Goal: Check status: Check status

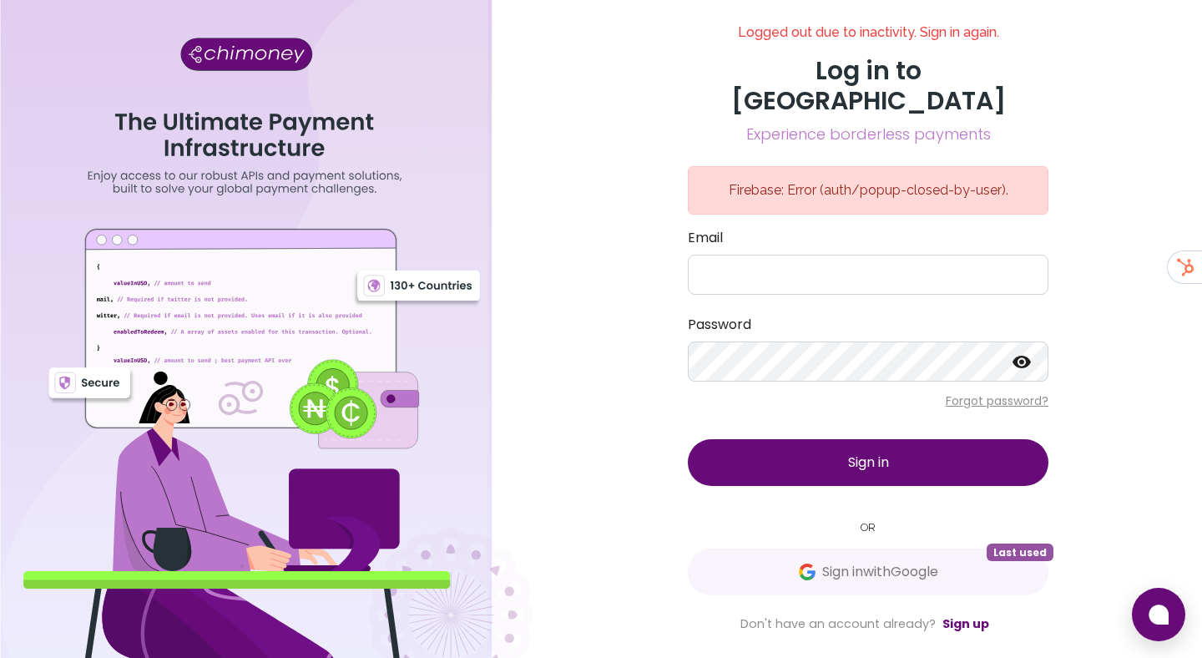
click at [696, 549] on div "Sign in with Google Last used" at bounding box center [868, 572] width 361 height 47
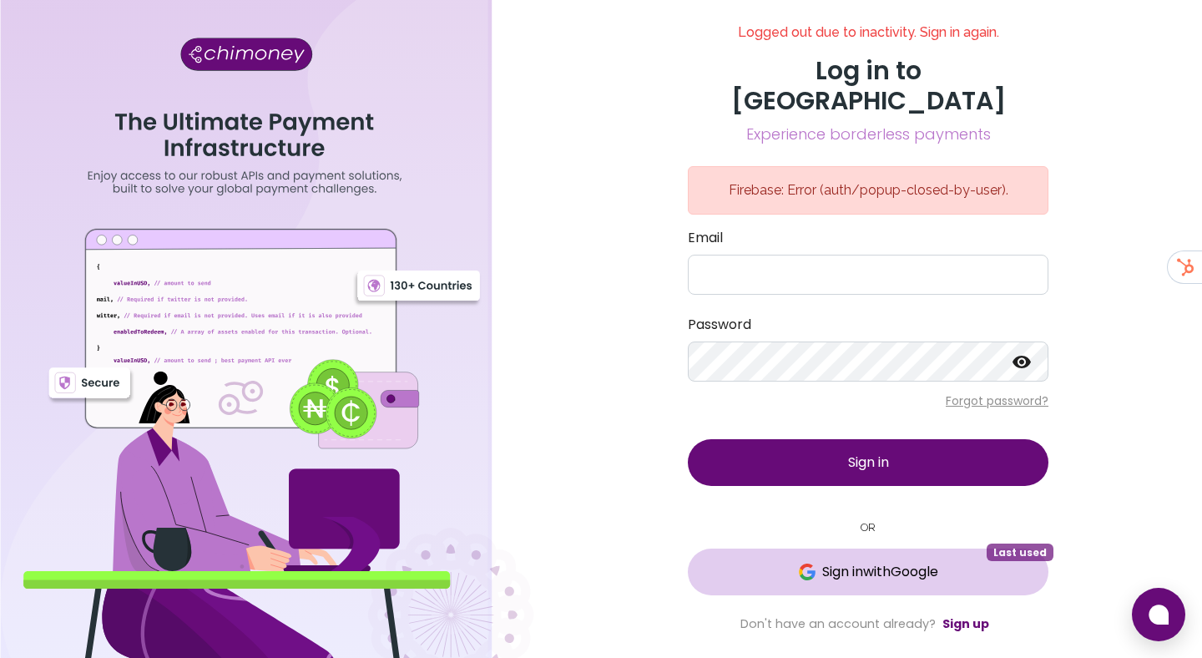
click at [707, 552] on button "Sign in with Google Last used" at bounding box center [868, 572] width 361 height 47
click at [786, 549] on button "Loading... Last used" at bounding box center [868, 572] width 361 height 47
click at [807, 549] on button "Sign in with Google Last used" at bounding box center [868, 572] width 361 height 47
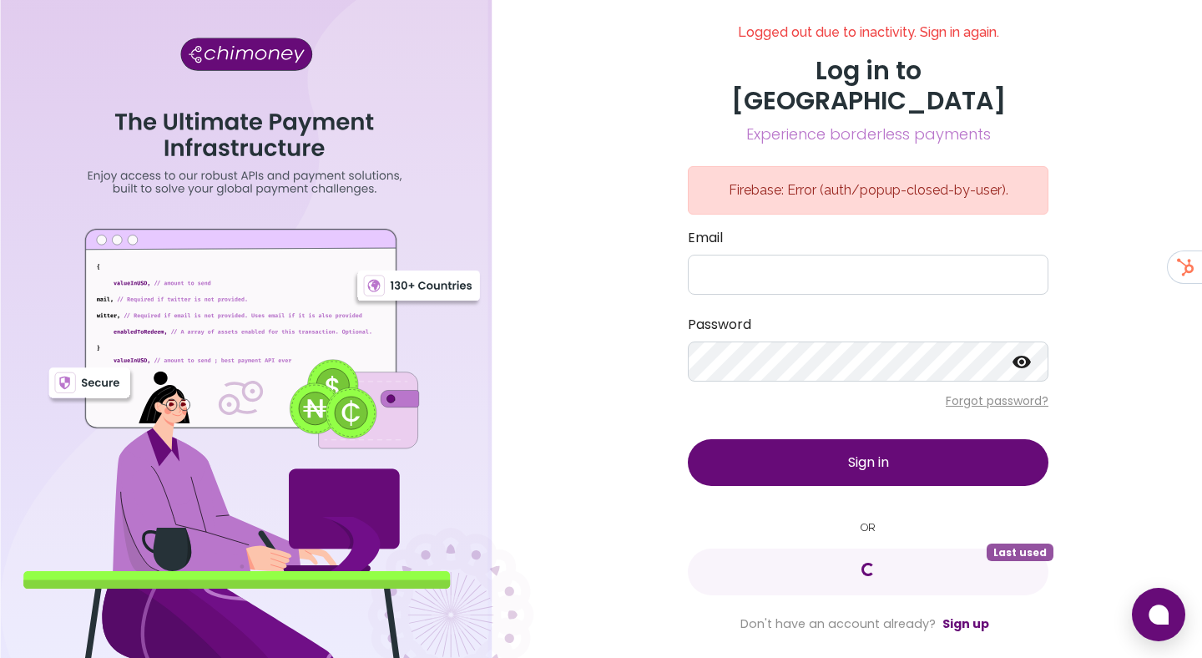
click at [592, 57] on div "Logged out due to inactivity. Sign in again. Log in to Chimoney Experience bord…" at bounding box center [868, 329] width 668 height 658
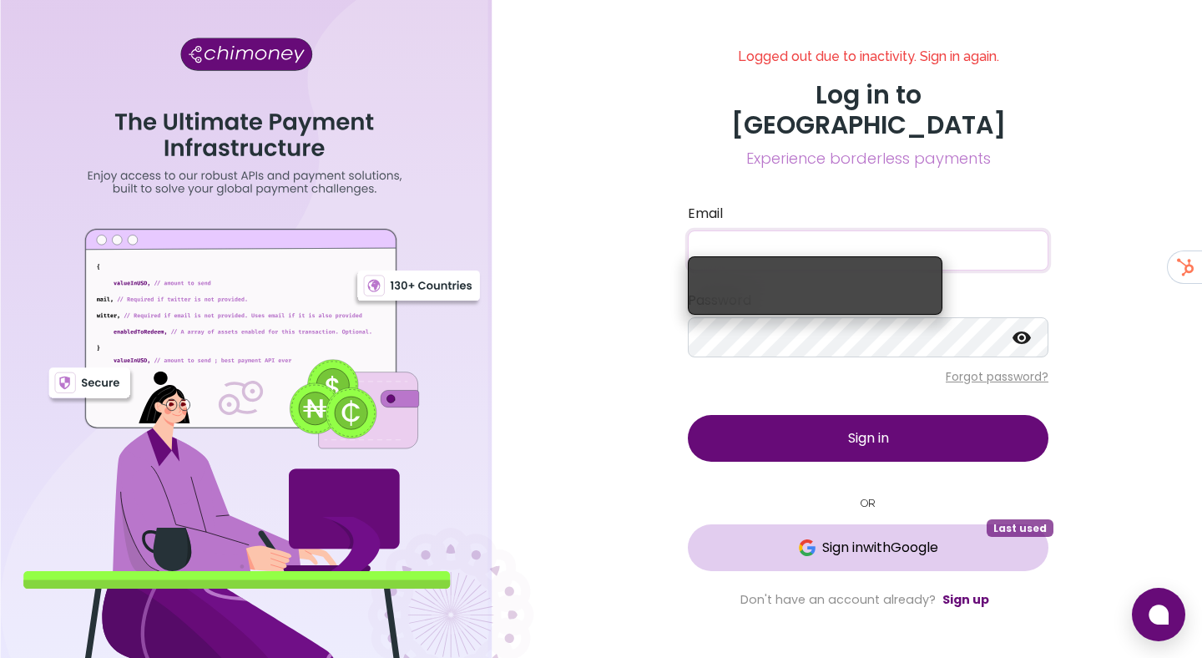
click at [732, 538] on span "Sign in with Google" at bounding box center [868, 548] width 294 height 20
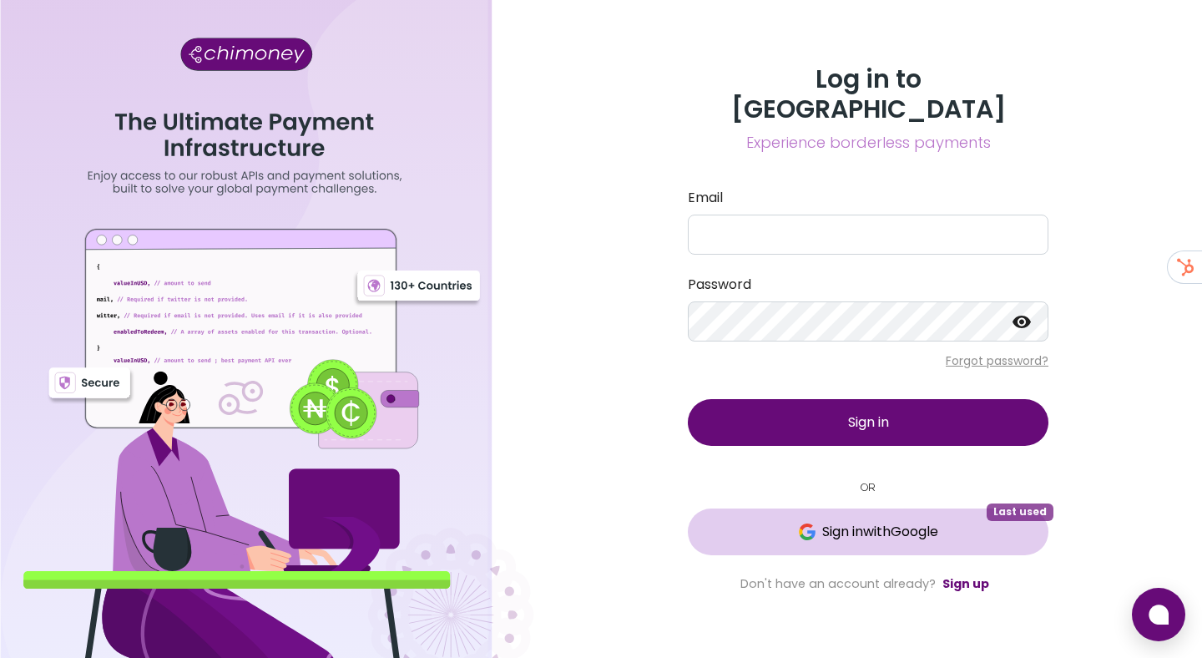
click at [807, 508] on button "Sign in with Google Last used" at bounding box center [868, 531] width 361 height 47
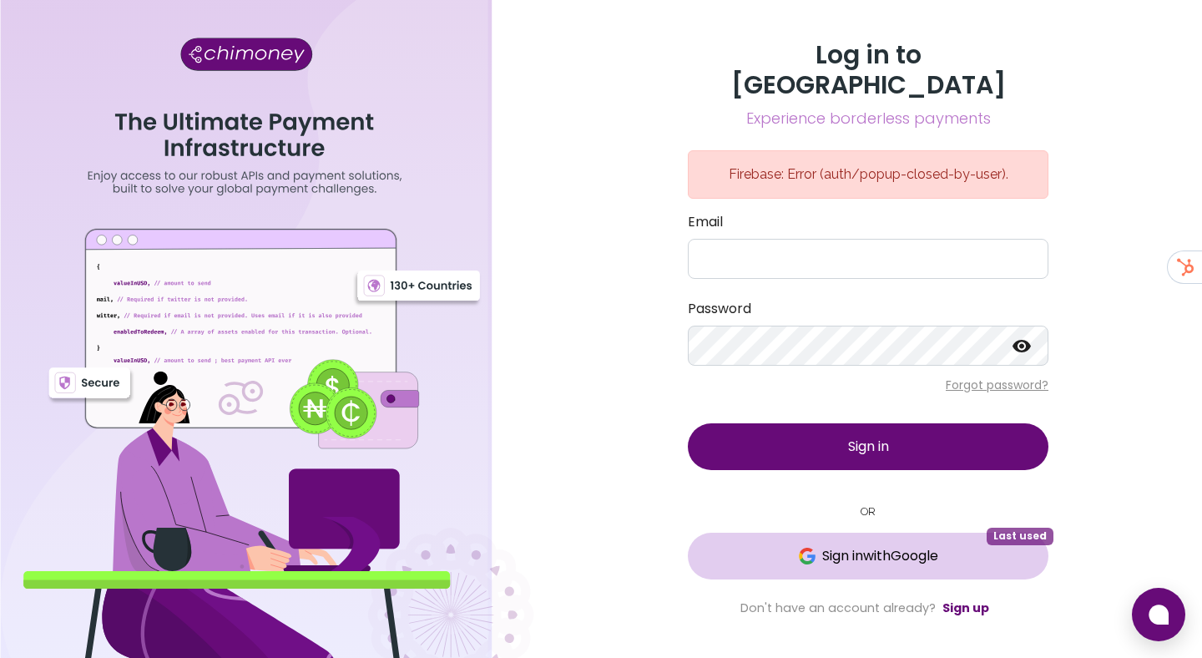
click at [817, 553] on button "Sign in with Google Last used" at bounding box center [868, 556] width 361 height 47
click at [822, 546] on span "Sign in with Google" at bounding box center [880, 556] width 116 height 20
click at [622, 407] on div "Log in to Chimoney Experience borderless payments Firebase: Error (auth/popup-c…" at bounding box center [868, 329] width 668 height 658
click at [1142, 379] on div "Log in to Chimoney Experience borderless payments Firebase: Error (auth/popup-c…" at bounding box center [868, 329] width 668 height 658
click at [831, 546] on span "Sign in with Google" at bounding box center [880, 556] width 116 height 20
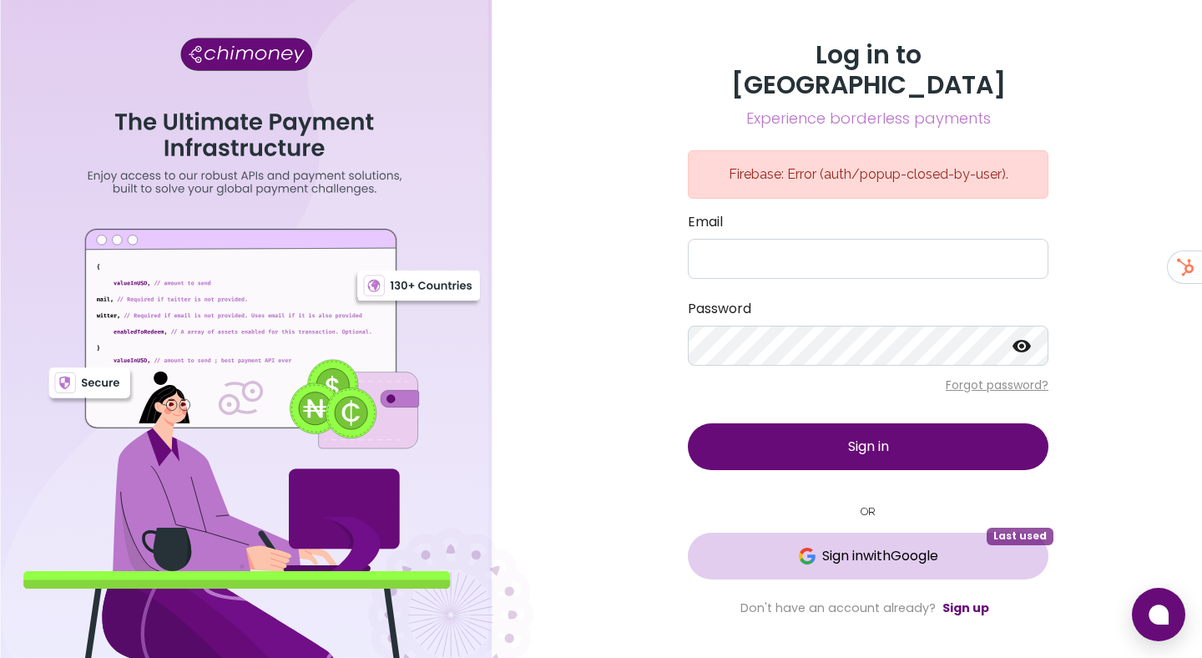
click at [770, 546] on span "Sign in with Google" at bounding box center [868, 556] width 294 height 20
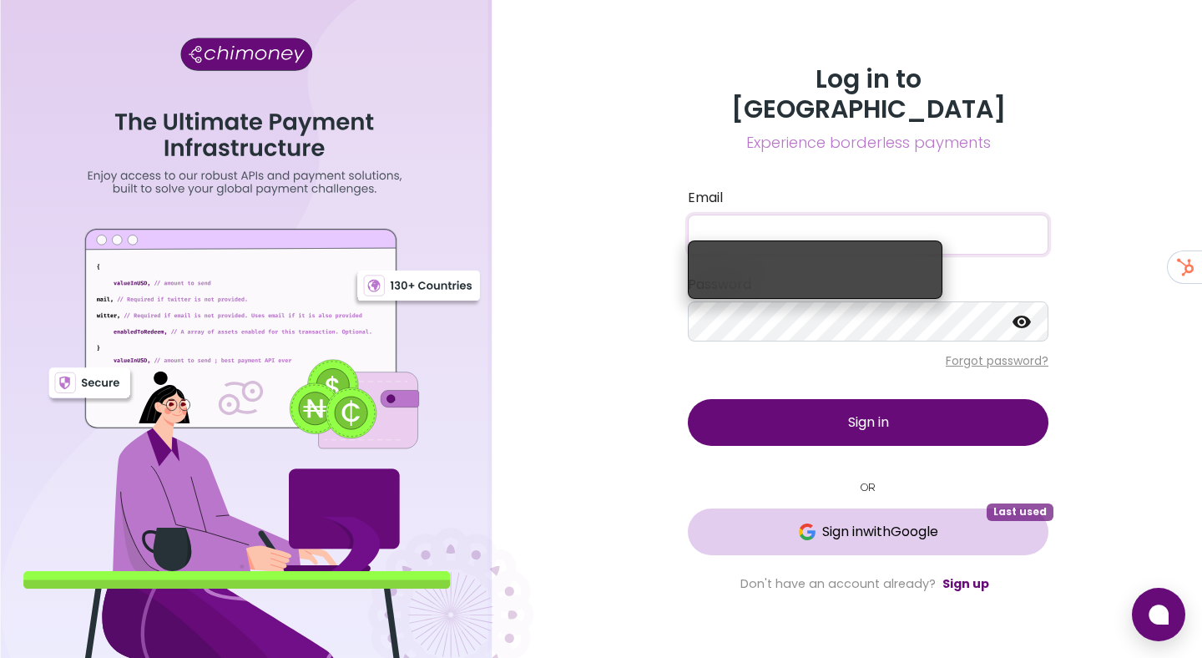
click at [822, 522] on span "Sign in with Google" at bounding box center [880, 532] width 116 height 20
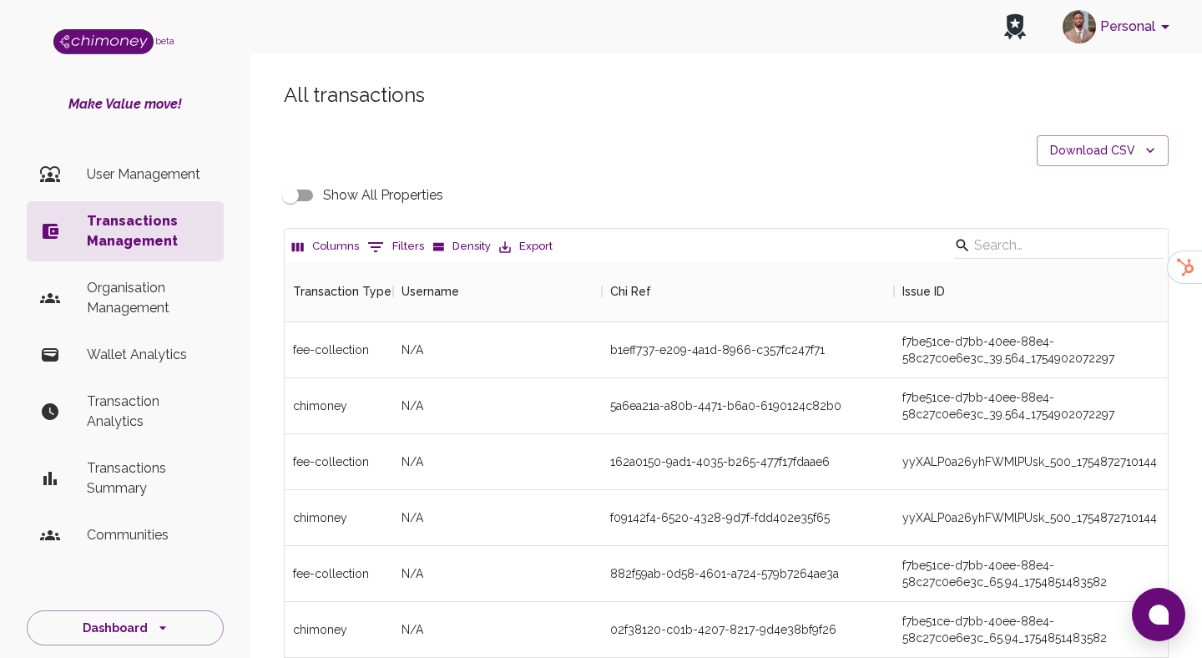
scroll to position [619, 883]
click at [410, 249] on button "0 Filters" at bounding box center [395, 247] width 65 height 27
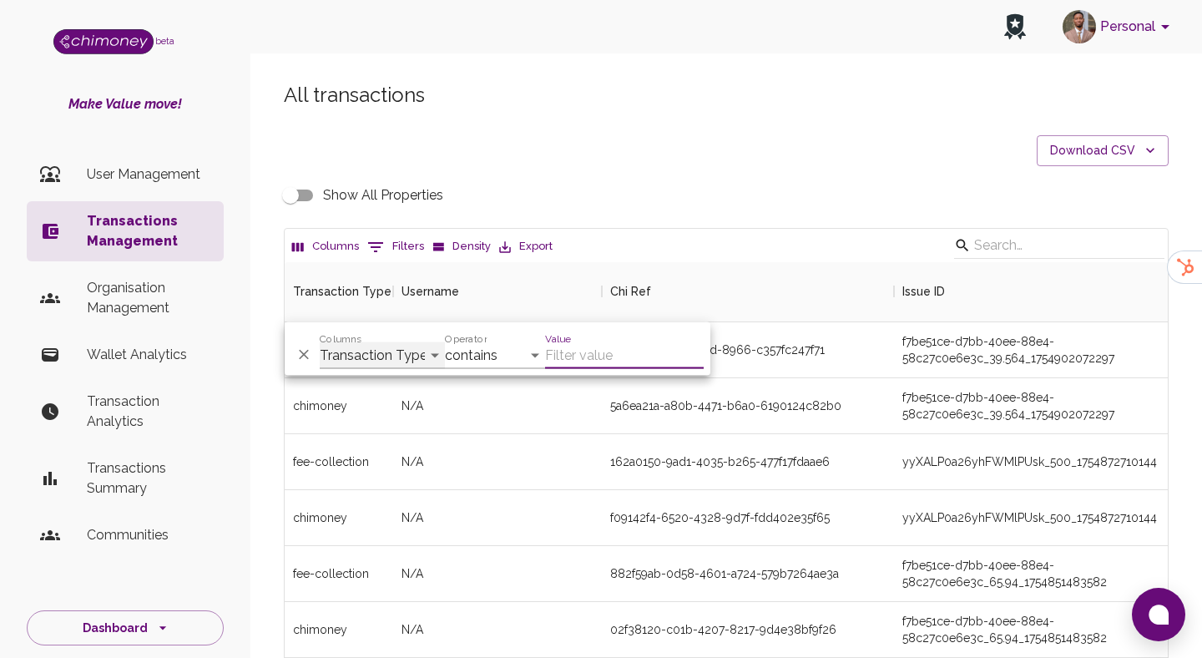
click at [406, 367] on select "Transaction Type Username Chi Ref Issue ID Value Amount Currency Fee ($) FX Rat…" at bounding box center [382, 355] width 125 height 27
select select "chiRef"
click at [500, 363] on select "contains equals starts with ends with is empty is not empty is any of" at bounding box center [495, 355] width 100 height 27
select select "equals"
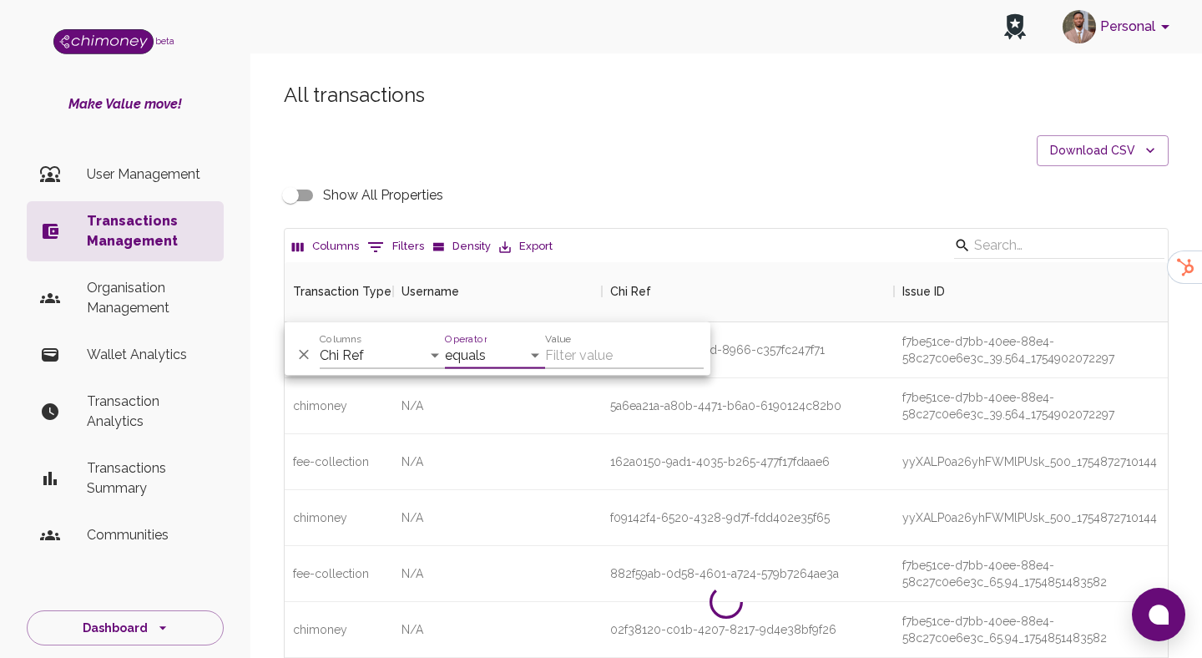
click at [591, 346] on input "Value" at bounding box center [624, 355] width 159 height 27
paste input "f09142f4-6520-4328-9d7f-fdd402e35f65"
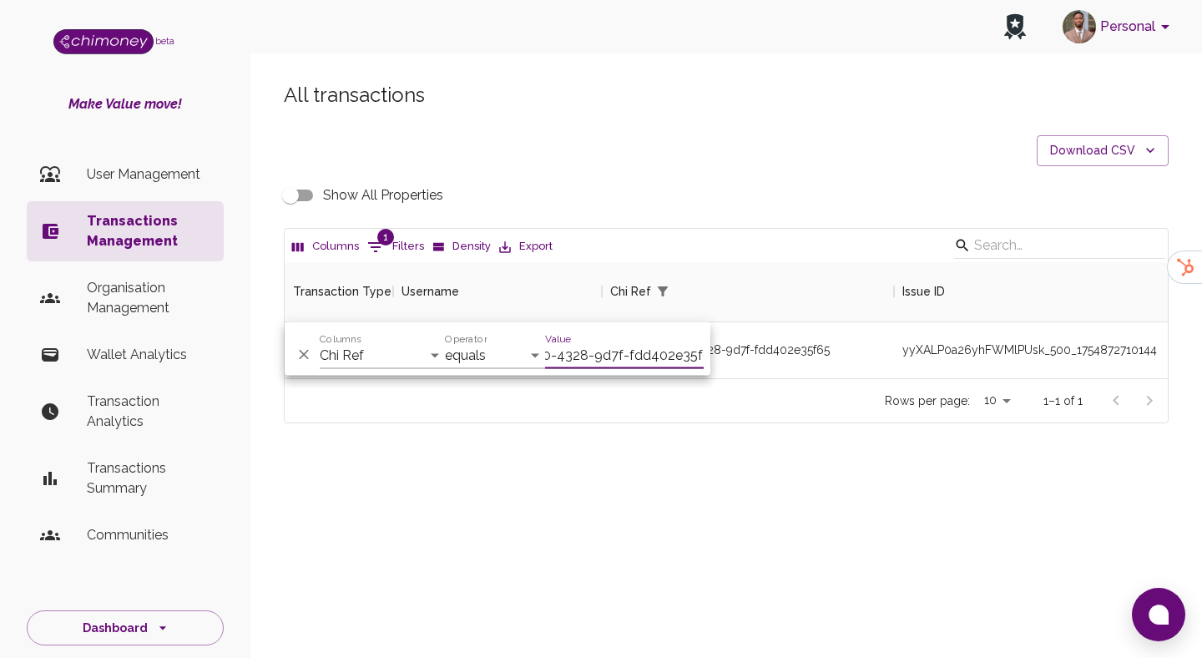
scroll to position [116, 883]
type input "f09142f4-6520-4328-9d7f-fdd402e35f65"
click at [710, 489] on div "All transactions Download CSV Show All Properties Columns 1 Filters Density Exp…" at bounding box center [726, 281] width 952 height 478
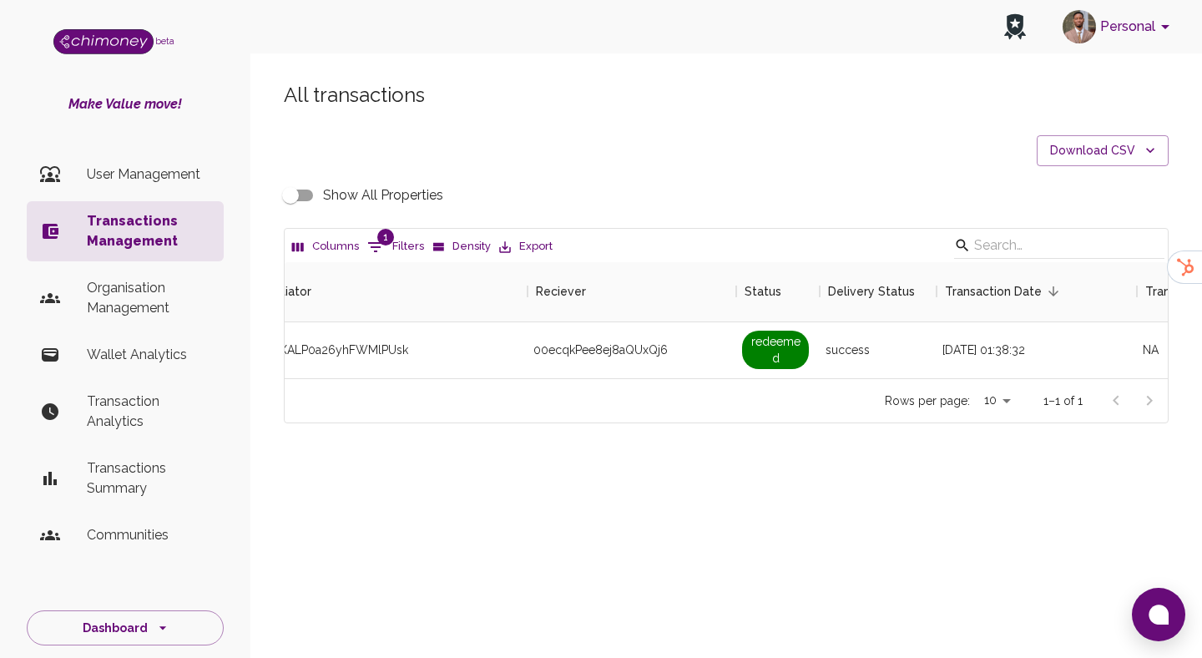
scroll to position [0, 1496]
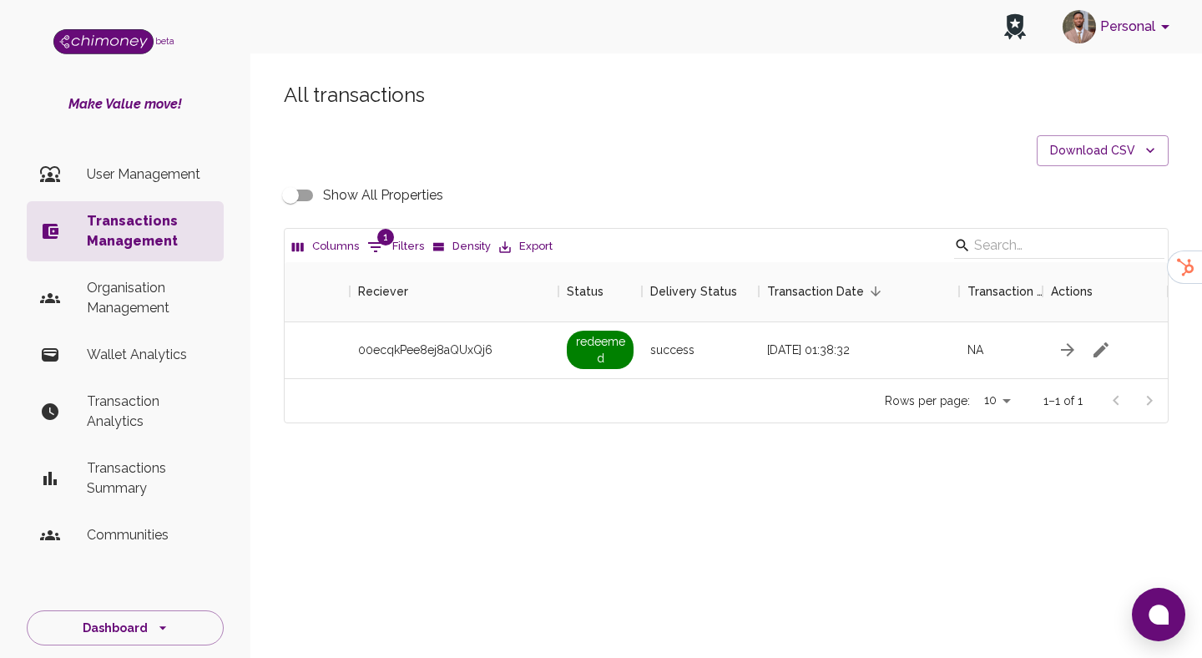
click at [299, 180] on input "Show All Properties" at bounding box center [290, 196] width 95 height 32
checkbox input "true"
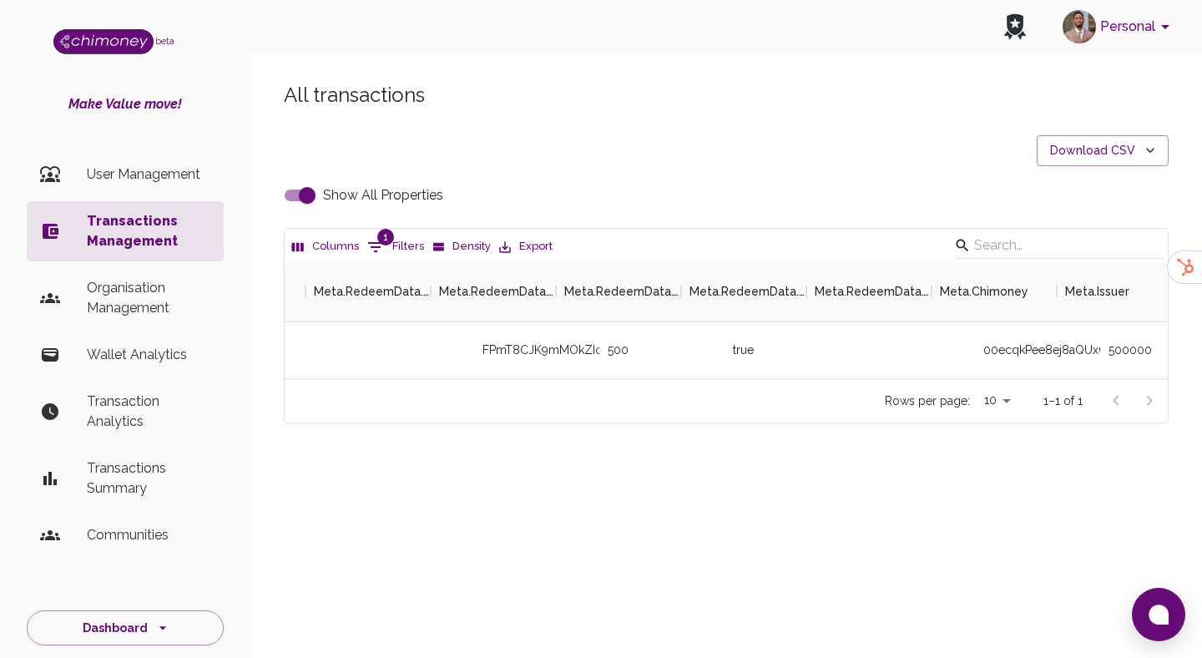
scroll to position [0, 3746]
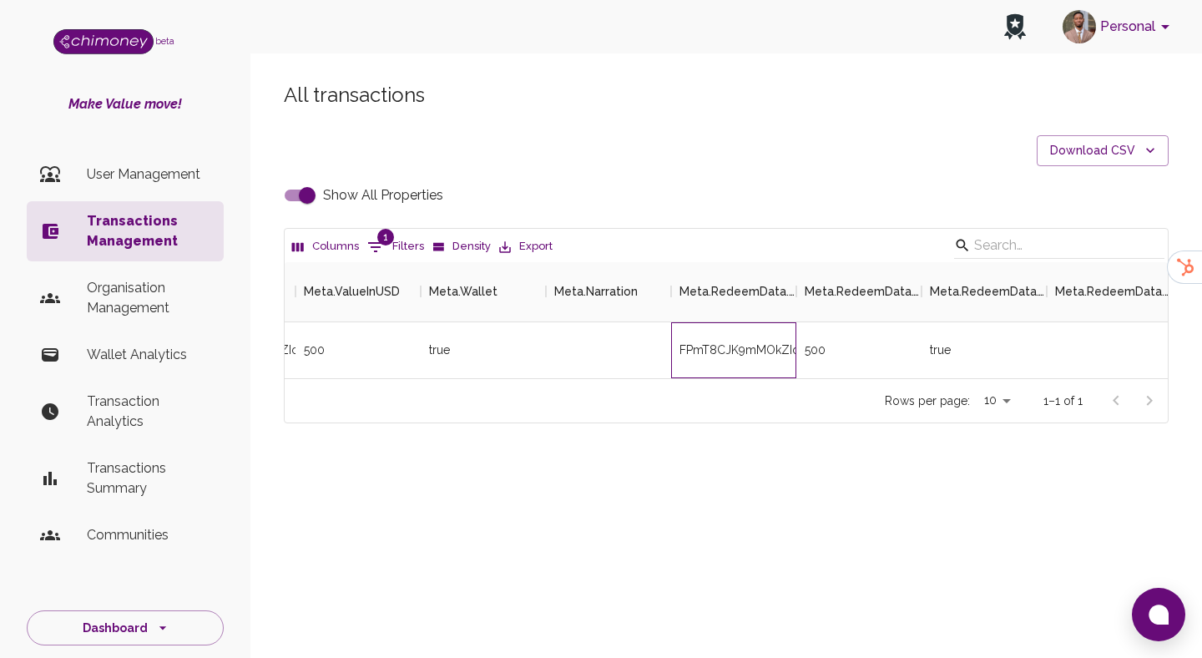
click at [724, 344] on div "FPmT8CJK9mMOkZIcoZC99Y2LAqa2" at bounding box center [733, 350] width 125 height 56
copy div "FPmT8CJK9mMOkZIcoZC99Y2LAqa2"
